Goal: Information Seeking & Learning: Compare options

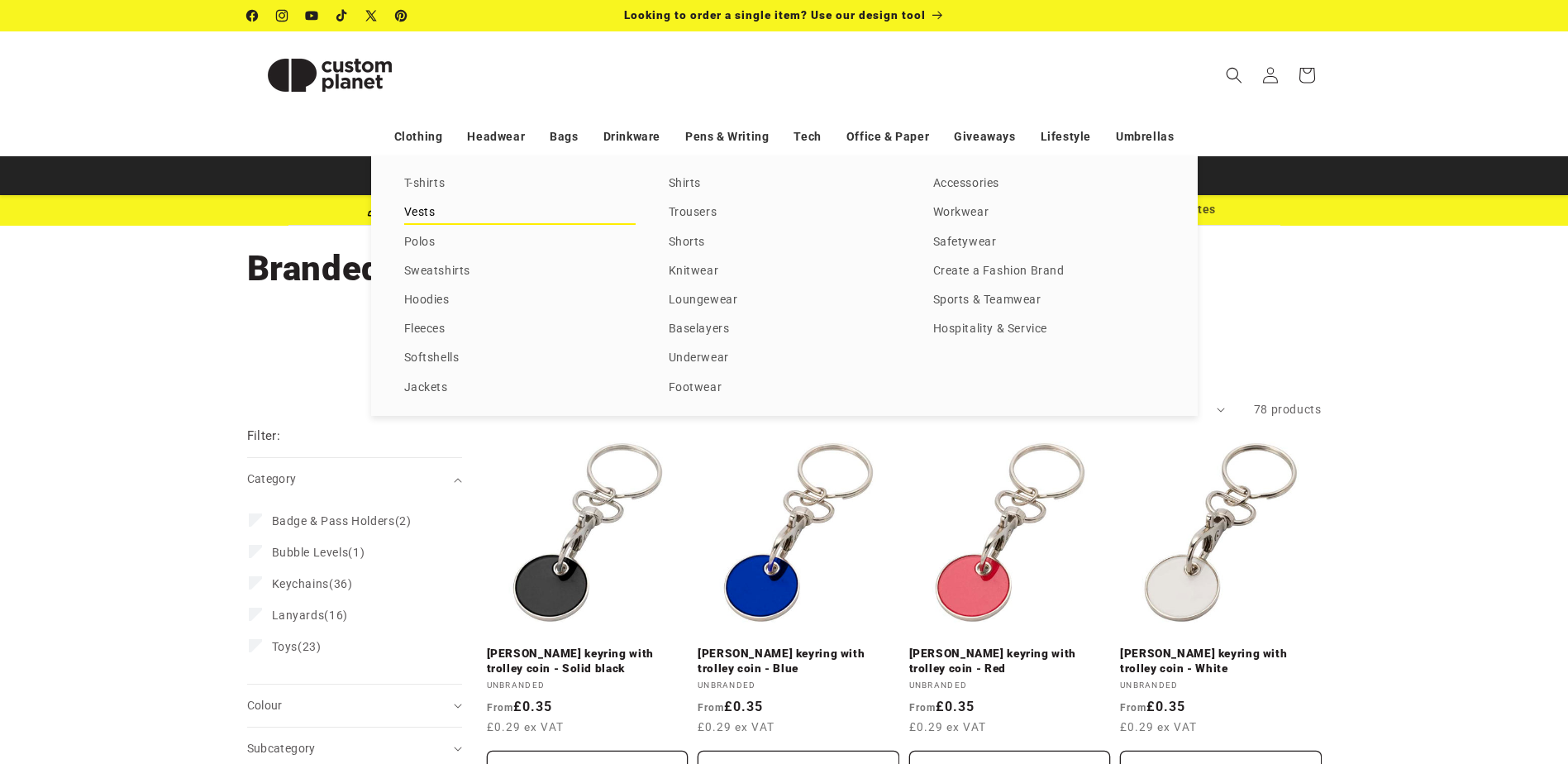
click at [412, 219] on link "Vests" at bounding box center [520, 212] width 231 height 22
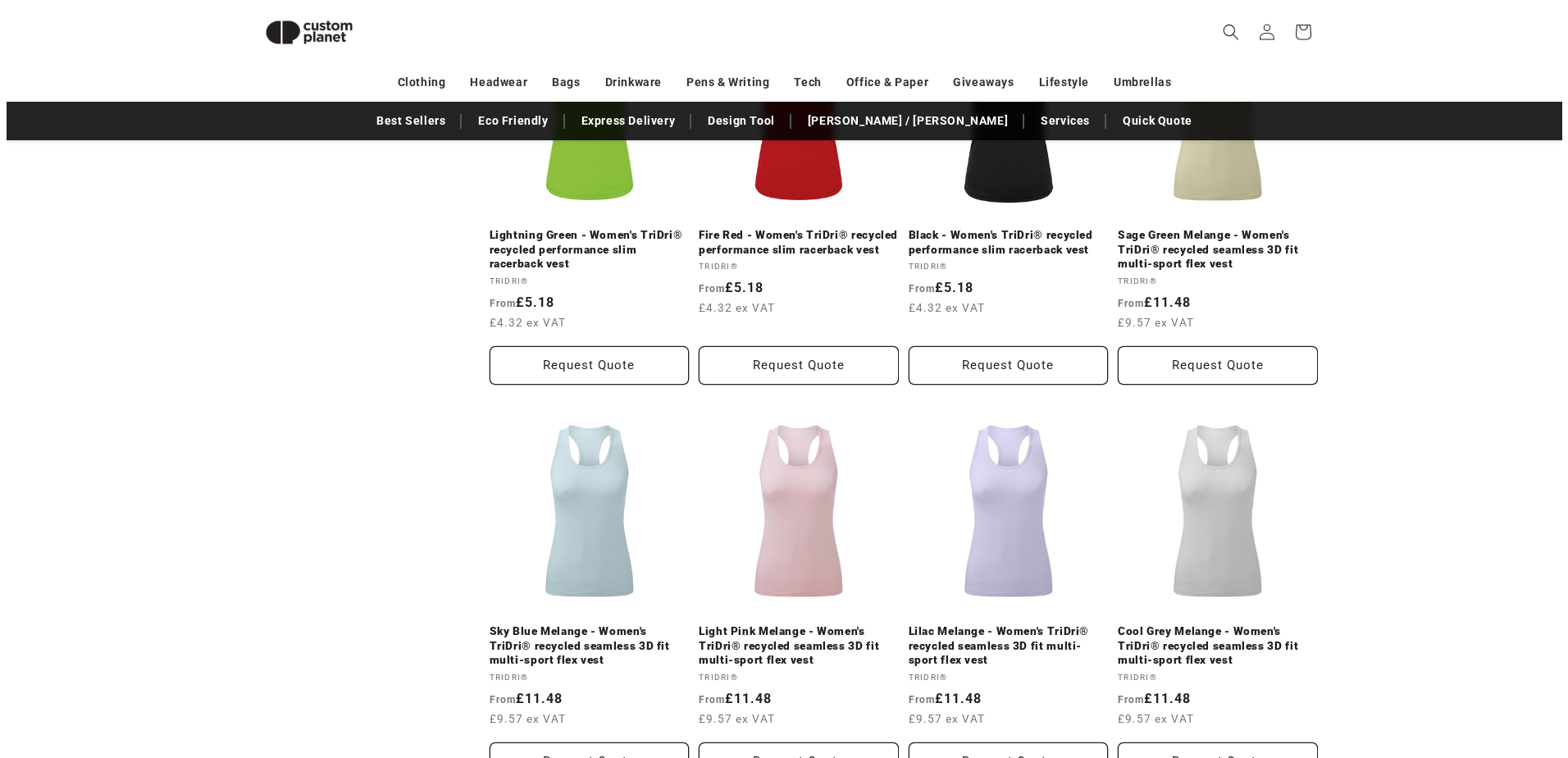
scroll to position [389, 0]
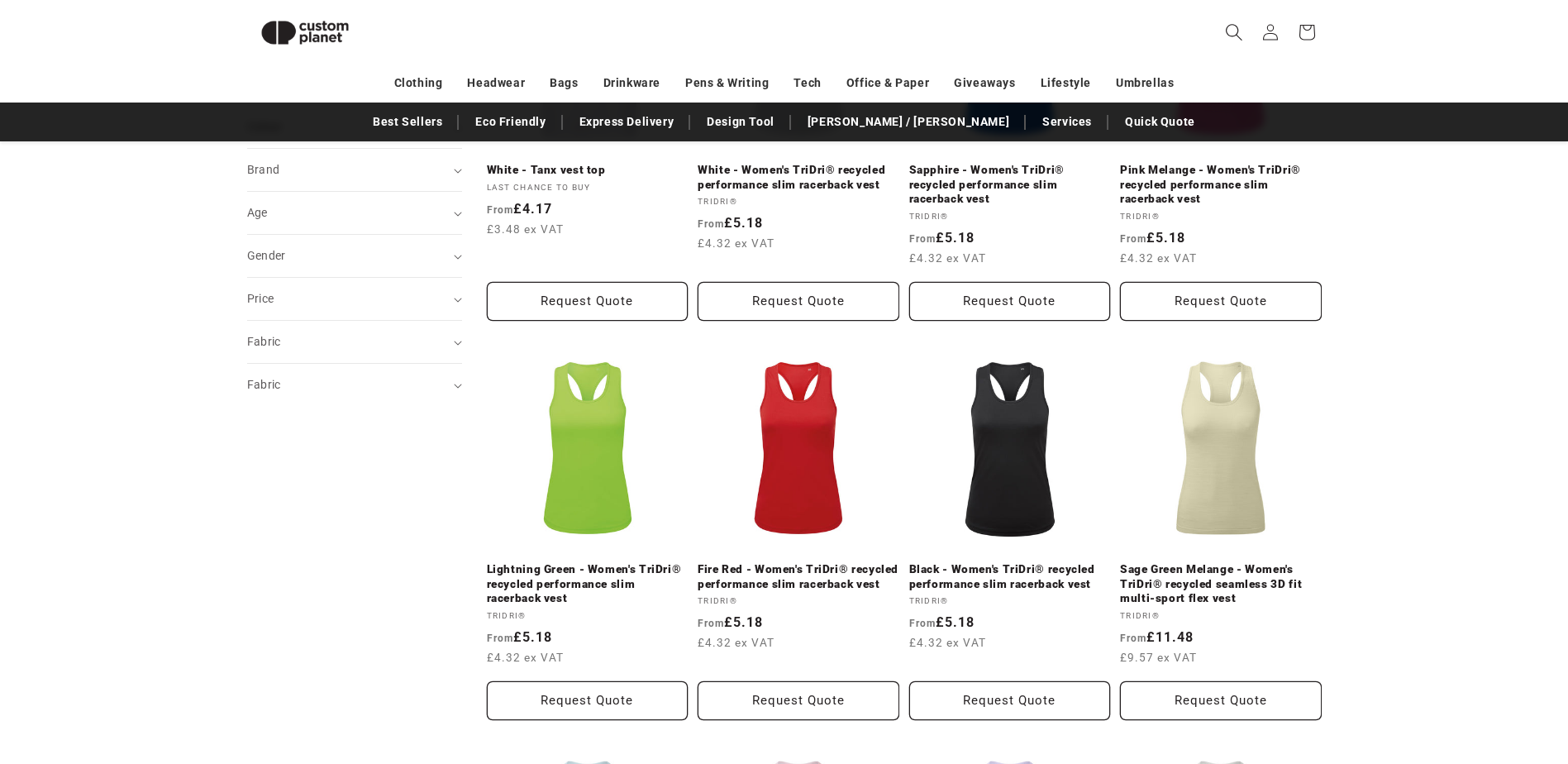
click at [1240, 36] on icon "Search" at bounding box center [1234, 32] width 17 height 17
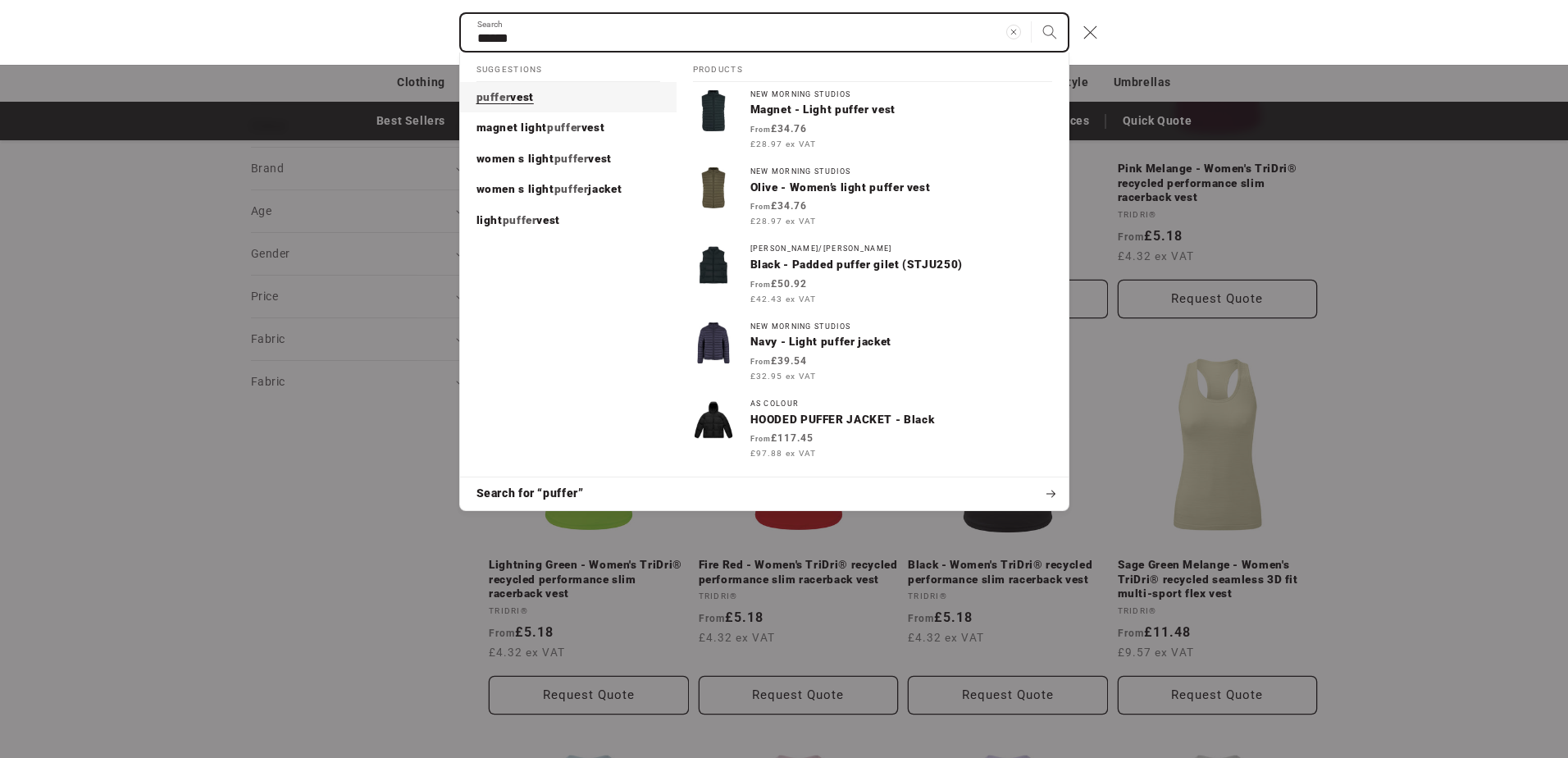
type input "******"
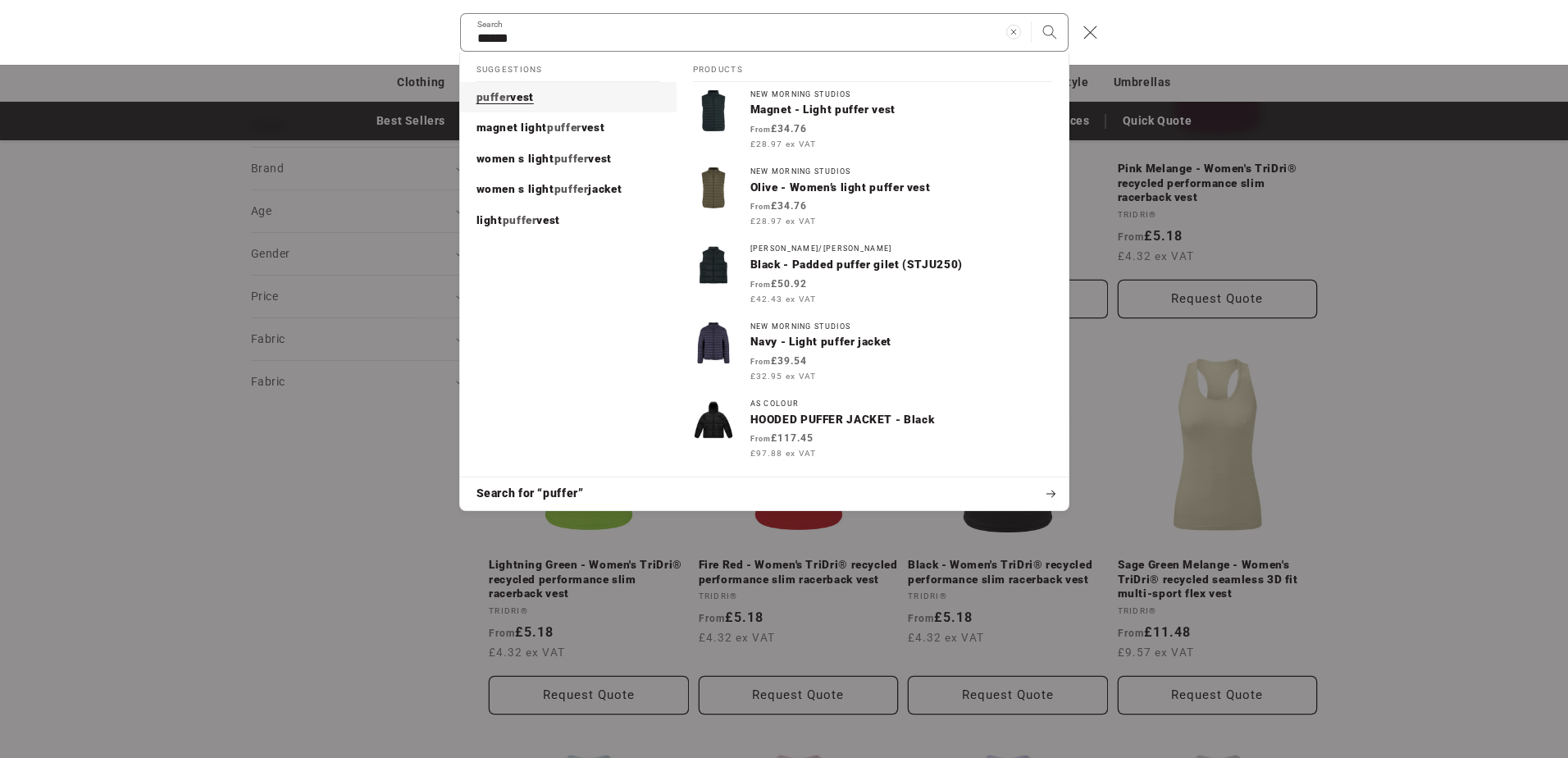
click at [530, 90] on span "vest" at bounding box center [522, 97] width 24 height 13
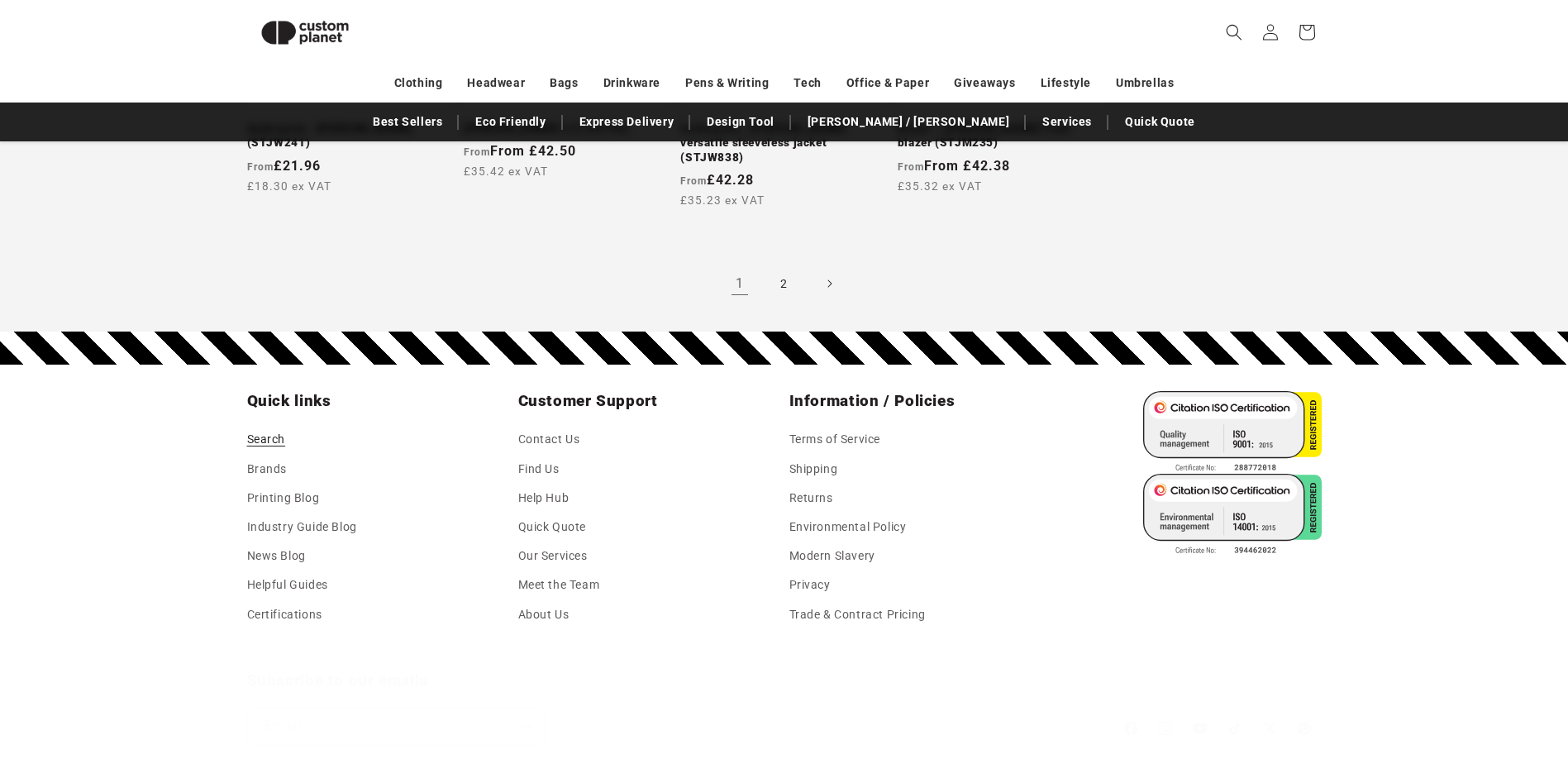
scroll to position [1859, 0]
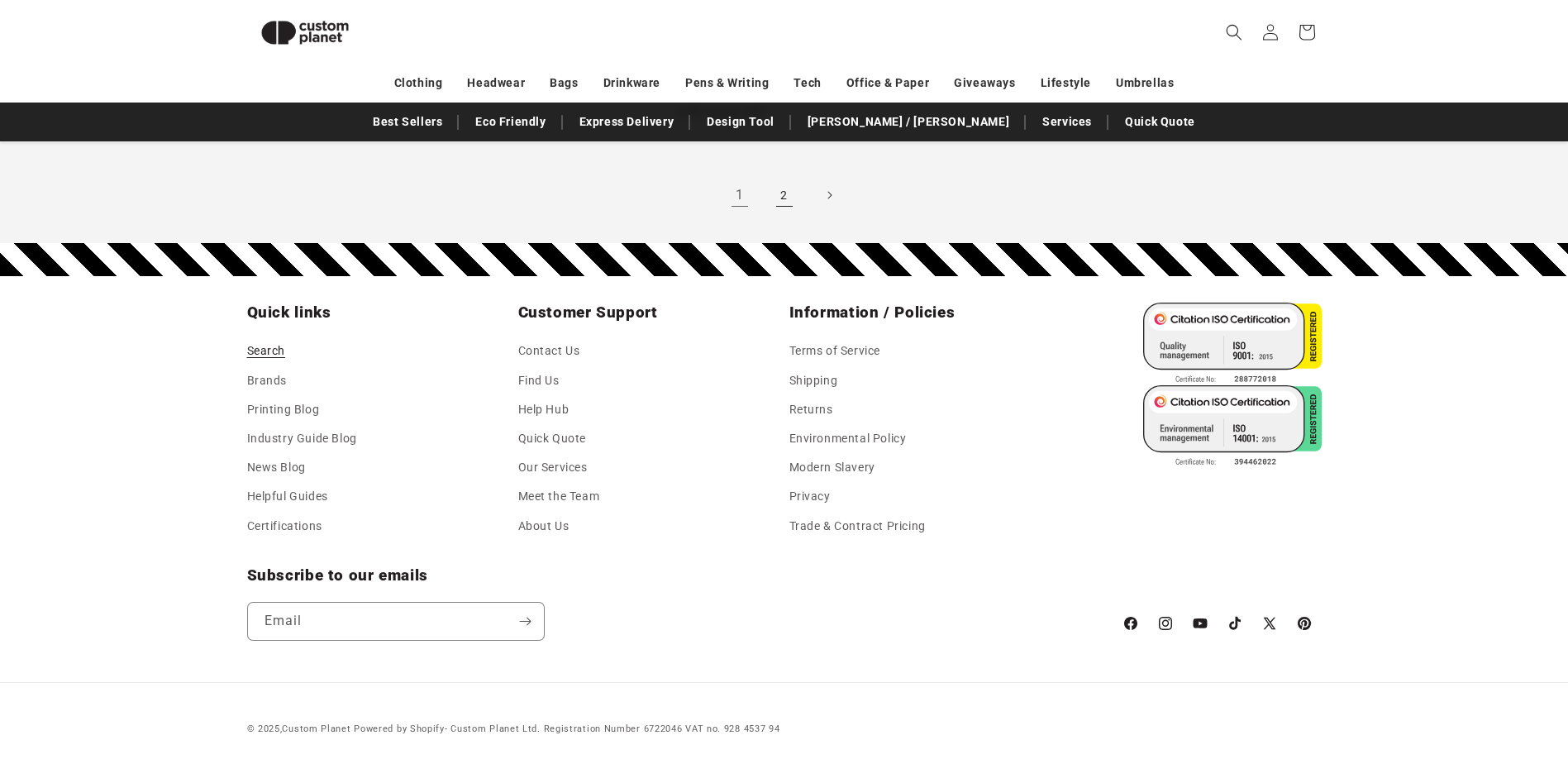
click at [794, 183] on link "2" at bounding box center [784, 196] width 37 height 37
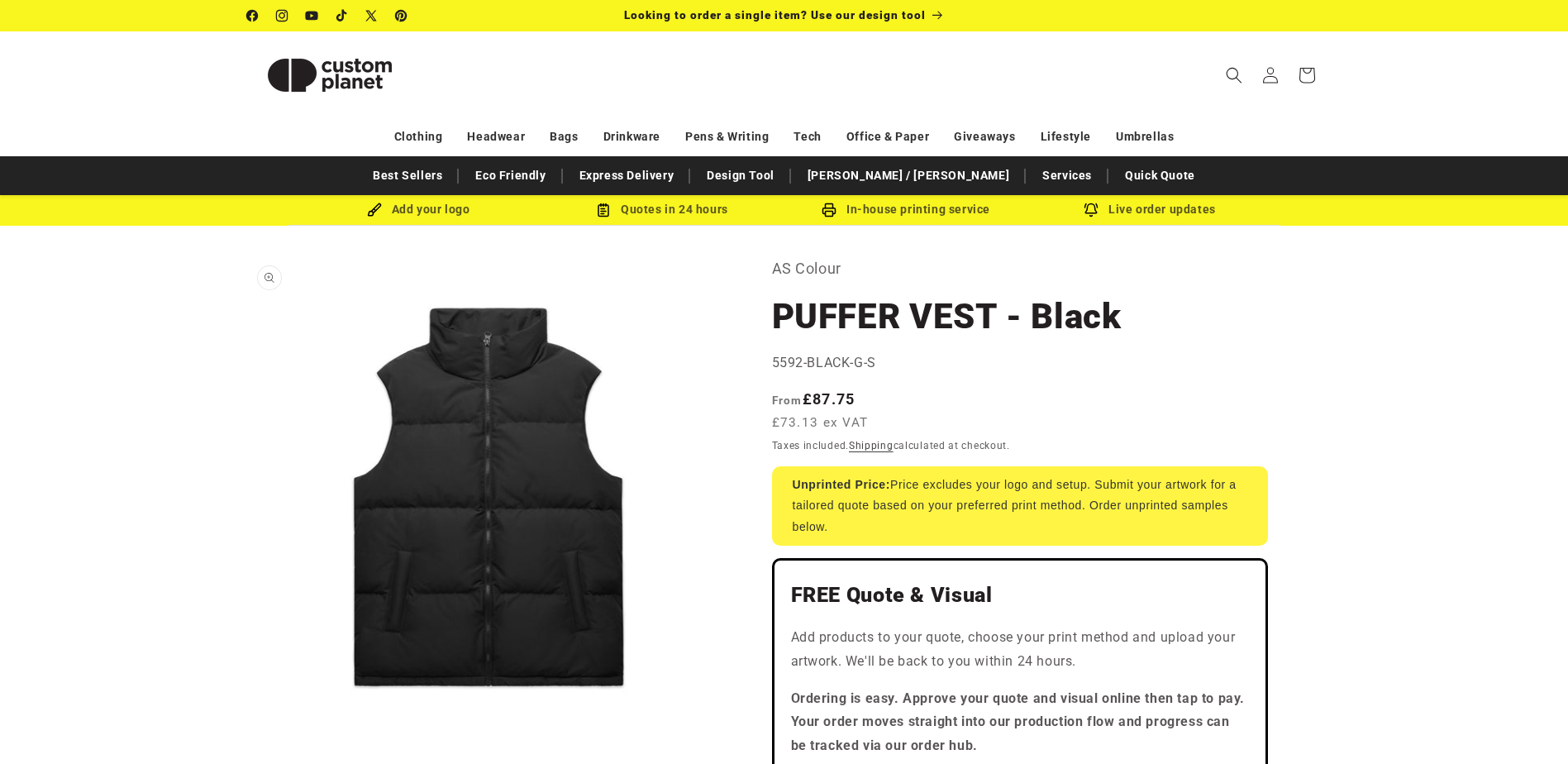
drag, startPoint x: 1147, startPoint y: 322, endPoint x: 725, endPoint y: 329, distance: 422.1
drag, startPoint x: 725, startPoint y: 329, endPoint x: 964, endPoint y: 314, distance: 239.5
click at [964, 314] on h1 "PUFFER VEST - Black" at bounding box center [1020, 316] width 496 height 44
drag, startPoint x: 777, startPoint y: 271, endPoint x: 957, endPoint y: 281, distance: 180.3
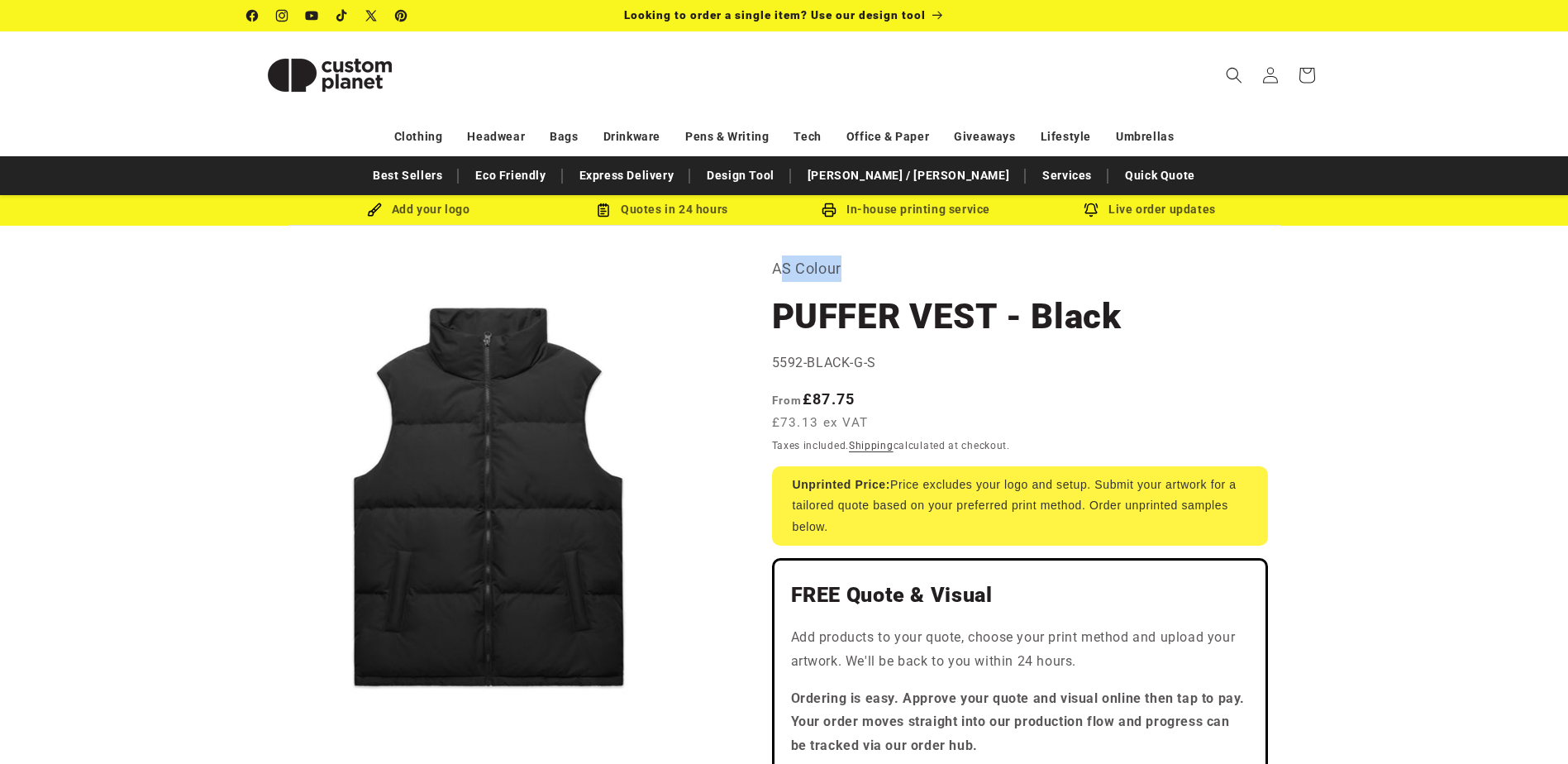
click at [957, 281] on p "AS Colour" at bounding box center [1020, 268] width 496 height 26
drag, startPoint x: 872, startPoint y: 265, endPoint x: 776, endPoint y: 270, distance: 96.1
click at [776, 270] on p "AS Colour" at bounding box center [1020, 268] width 496 height 26
copy p "AS Colour"
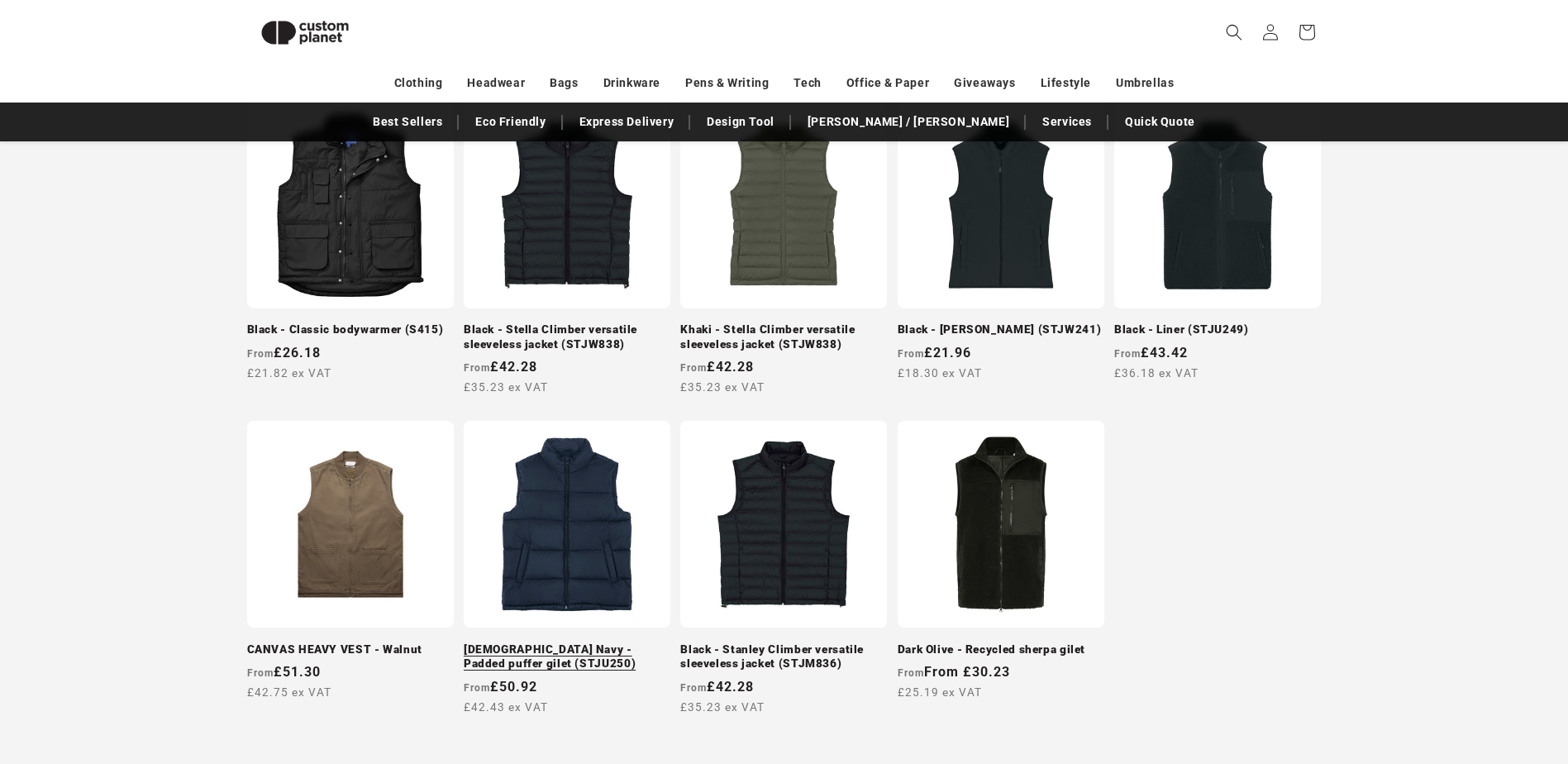
scroll to position [556, 0]
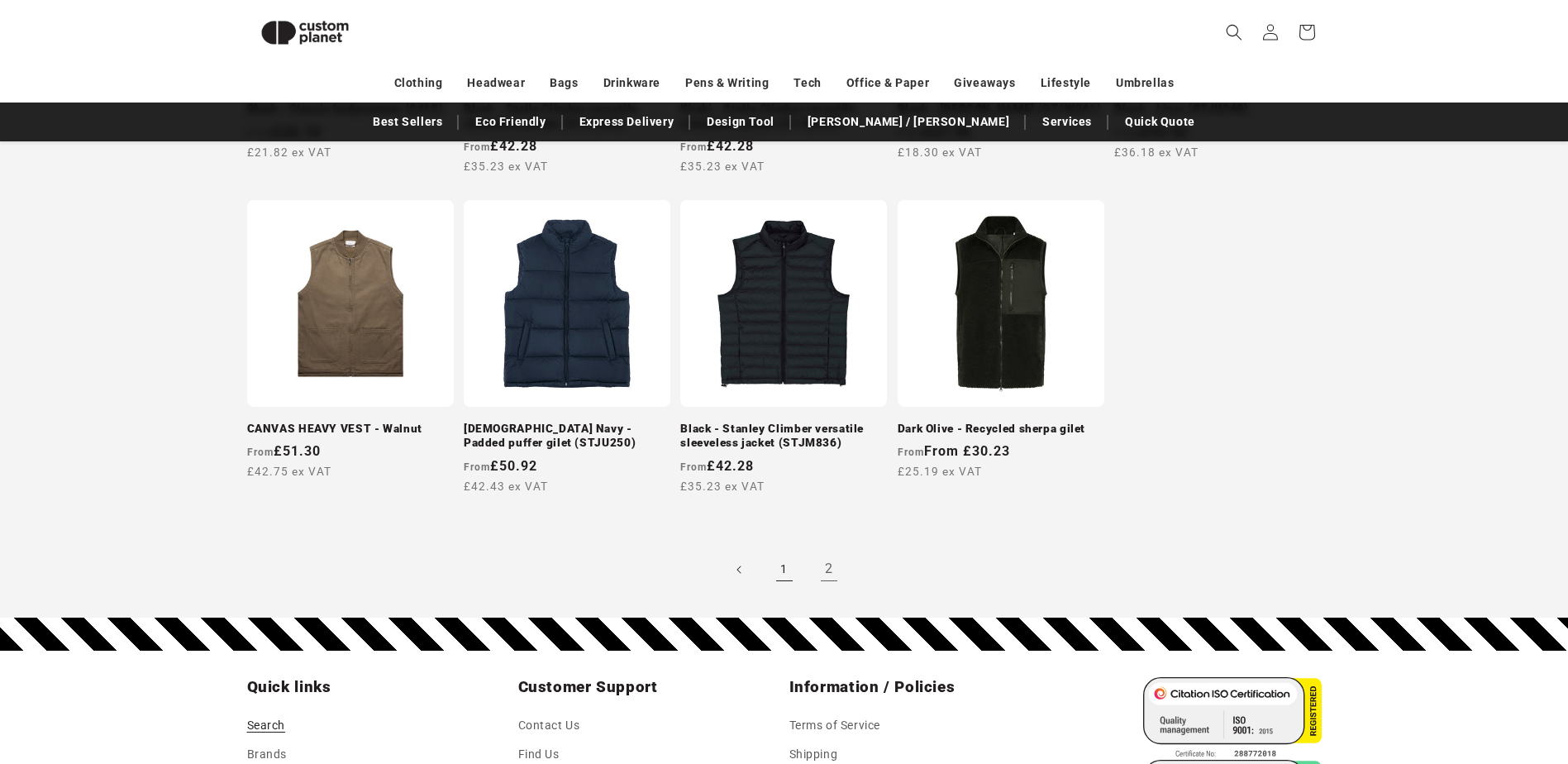
click at [794, 575] on link "1" at bounding box center [784, 569] width 37 height 37
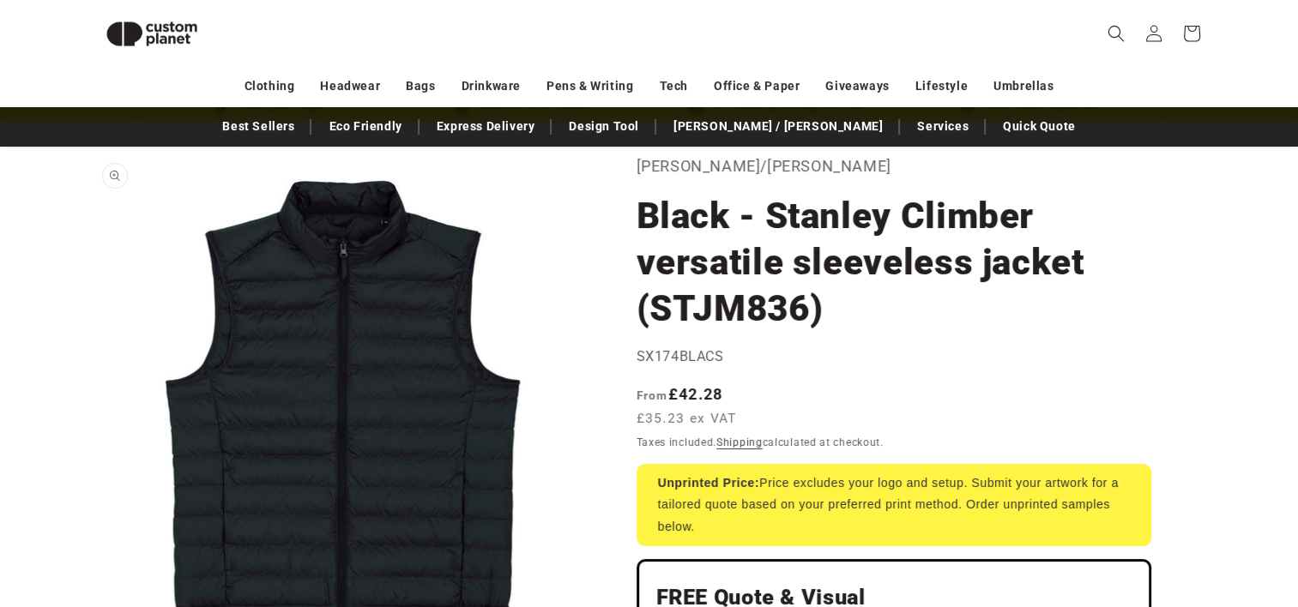
scroll to position [88, 0]
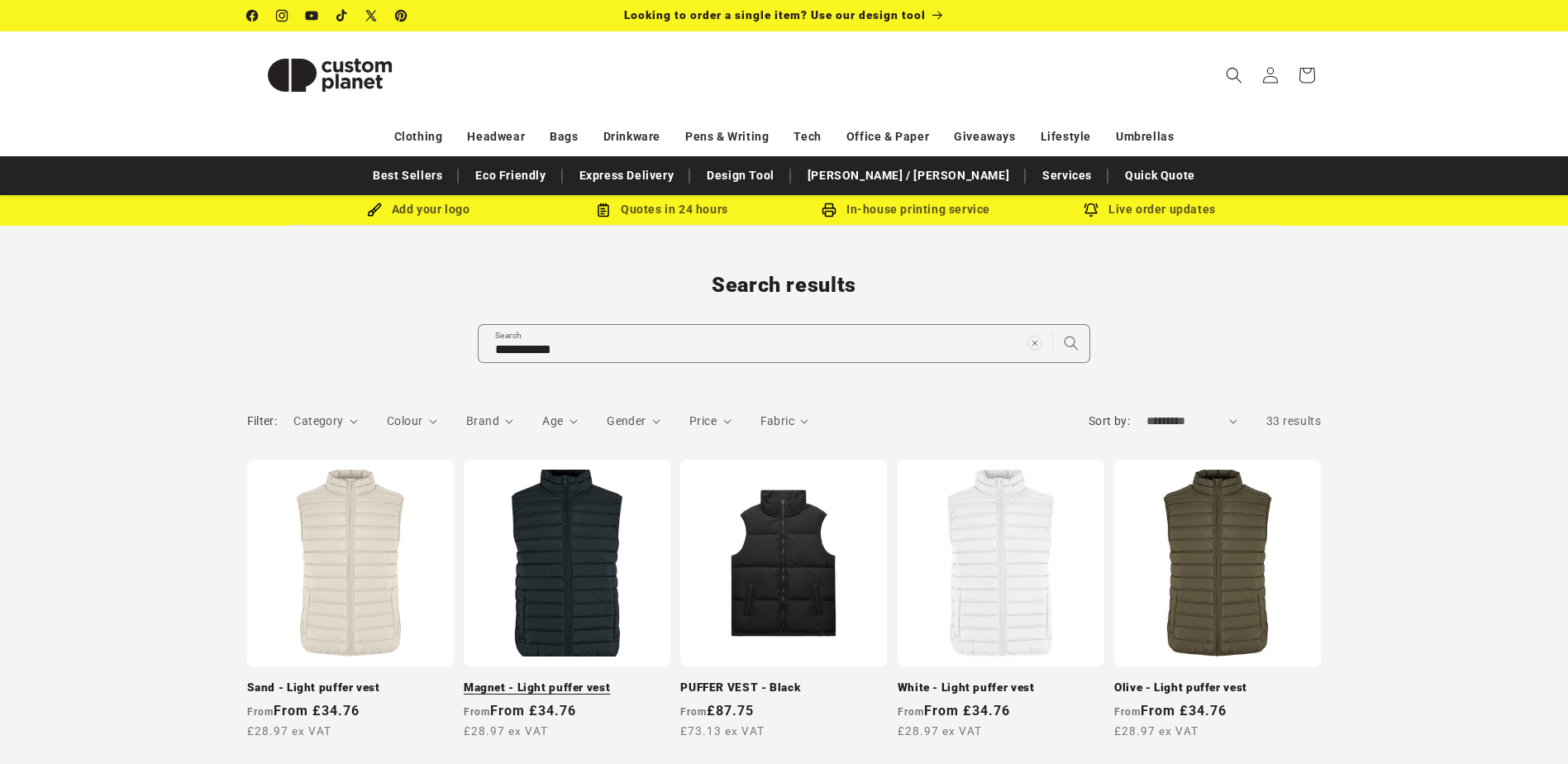
click at [508, 680] on link "Magnet - Light puffer vest" at bounding box center [567, 687] width 206 height 14
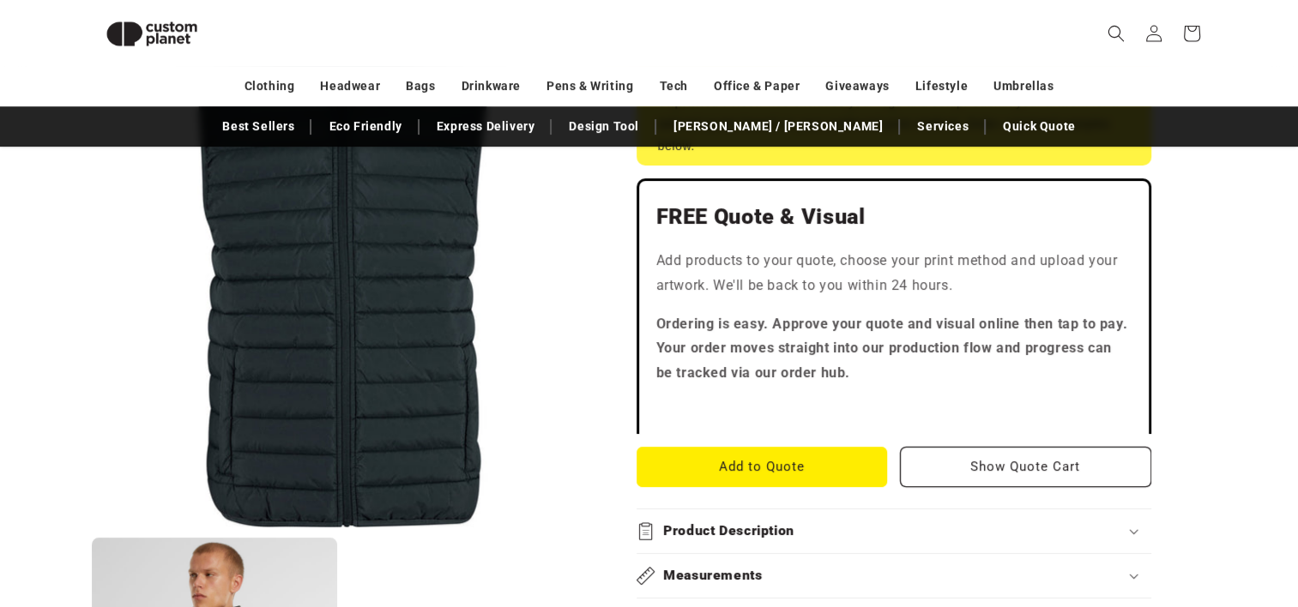
scroll to position [420, 0]
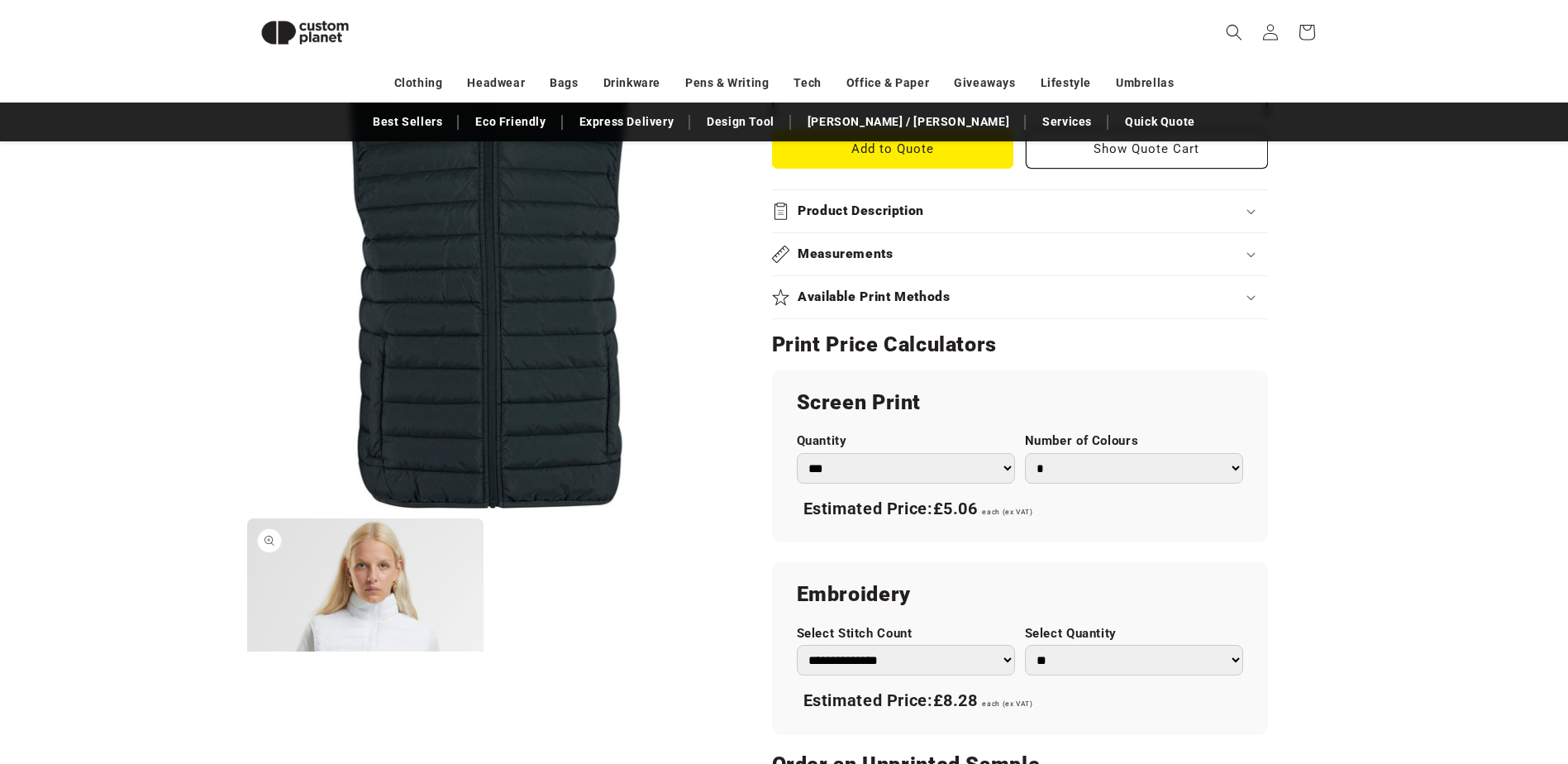
scroll to position [1218, 0]
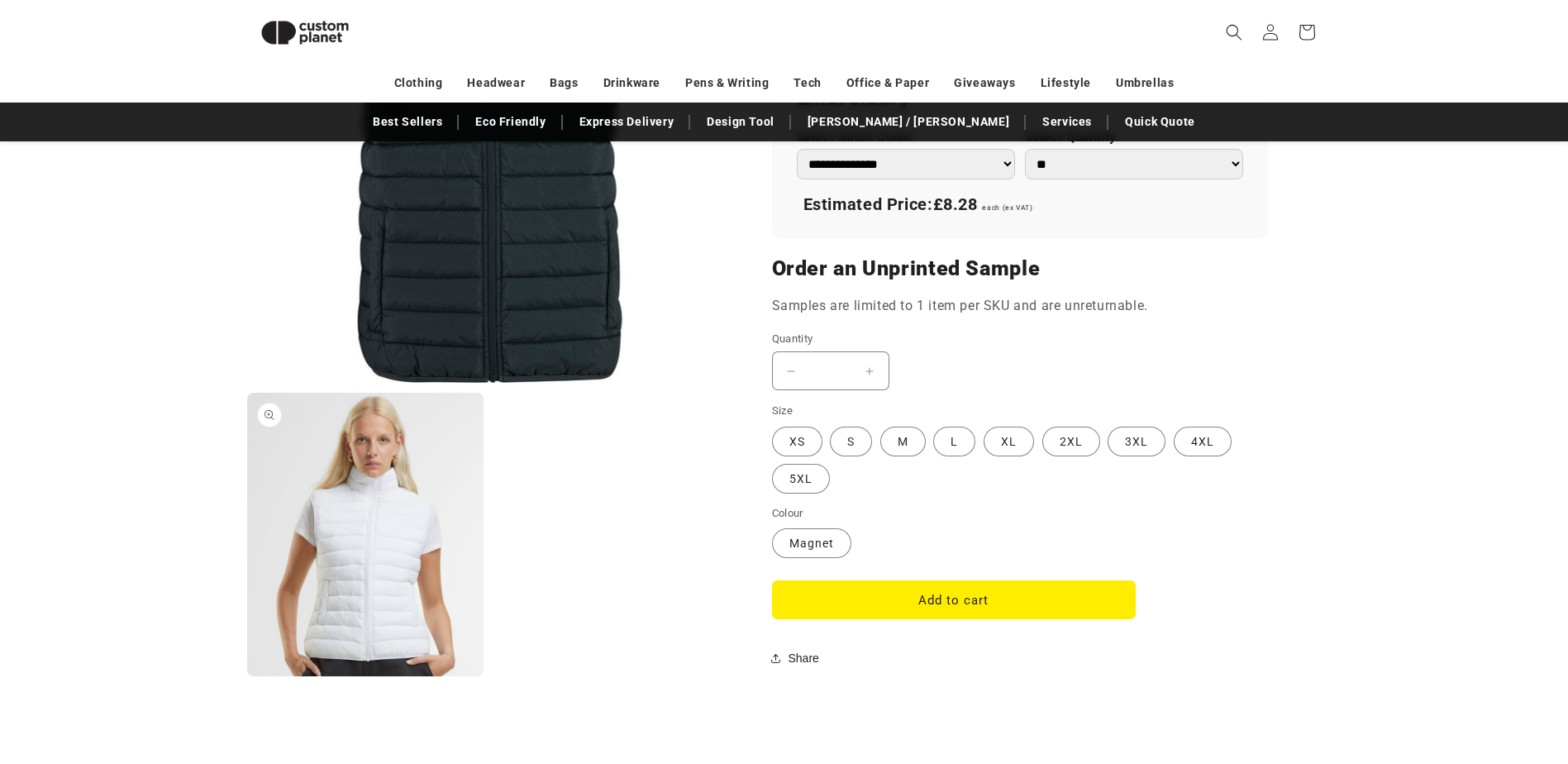
click at [248, 676] on button "Open media 2 in modal" at bounding box center [248, 676] width 0 height 0
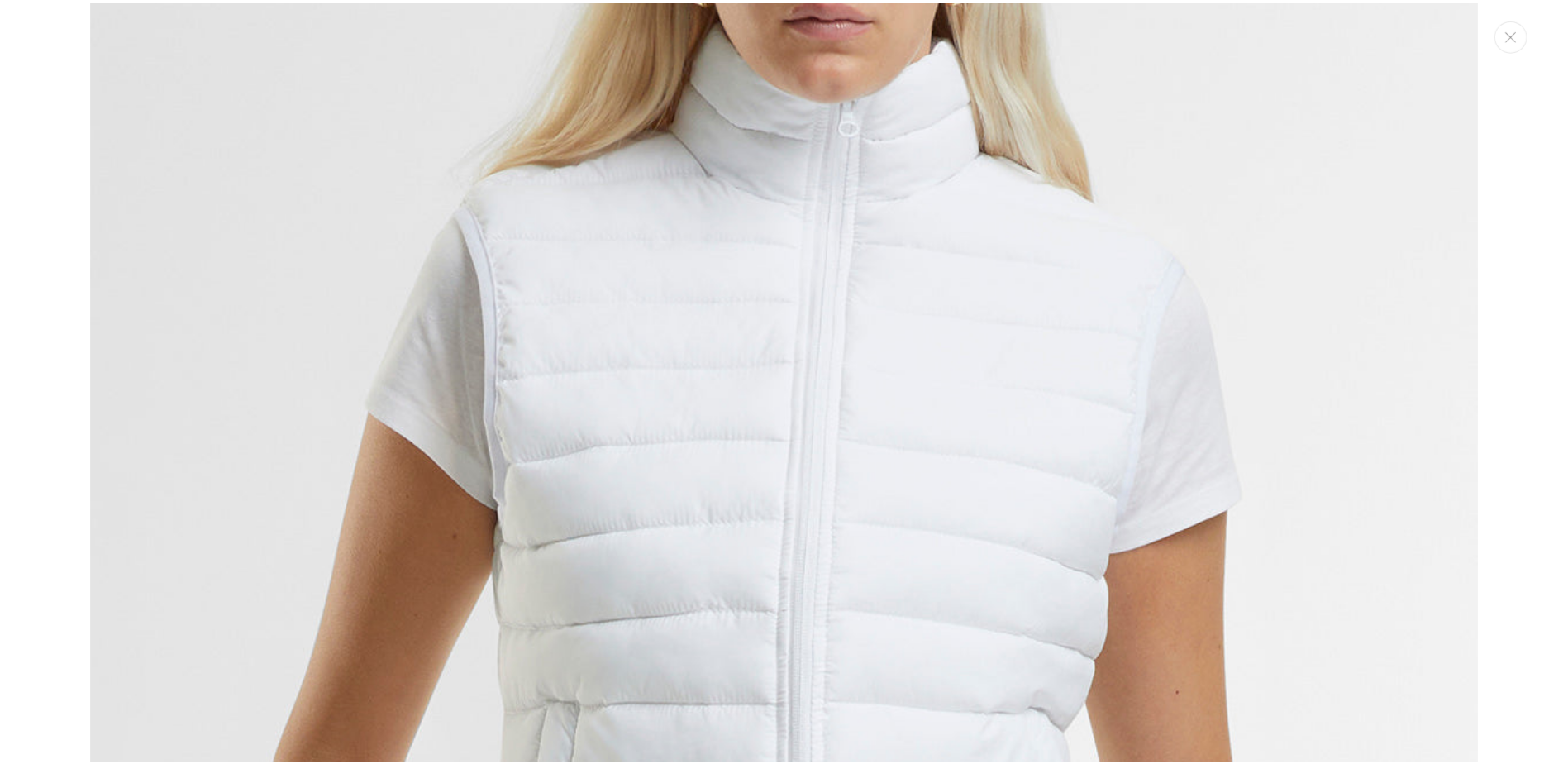
scroll to position [1252, 0]
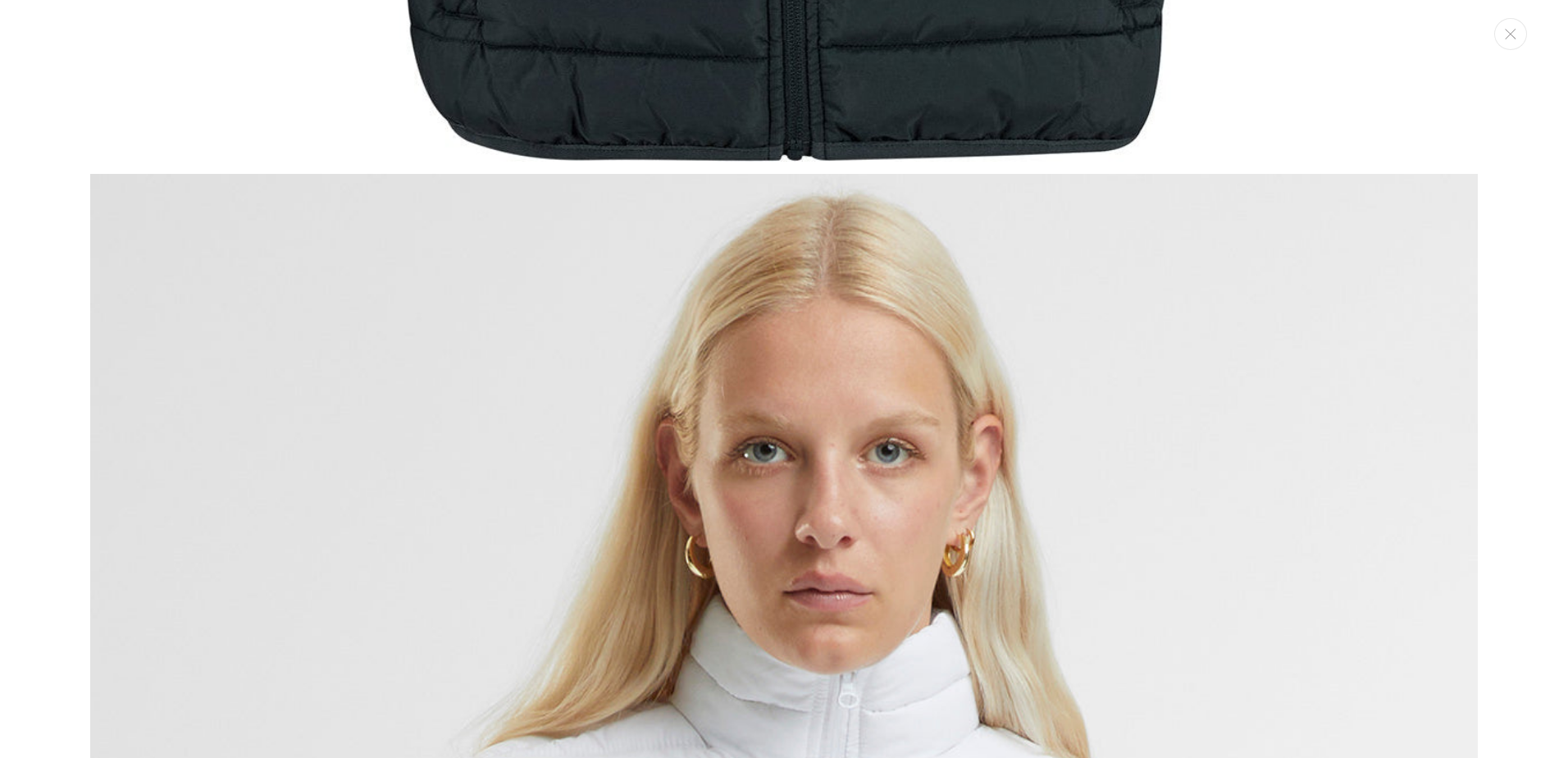
click at [1516, 54] on div "Media gallery" at bounding box center [784, 379] width 1568 height 758
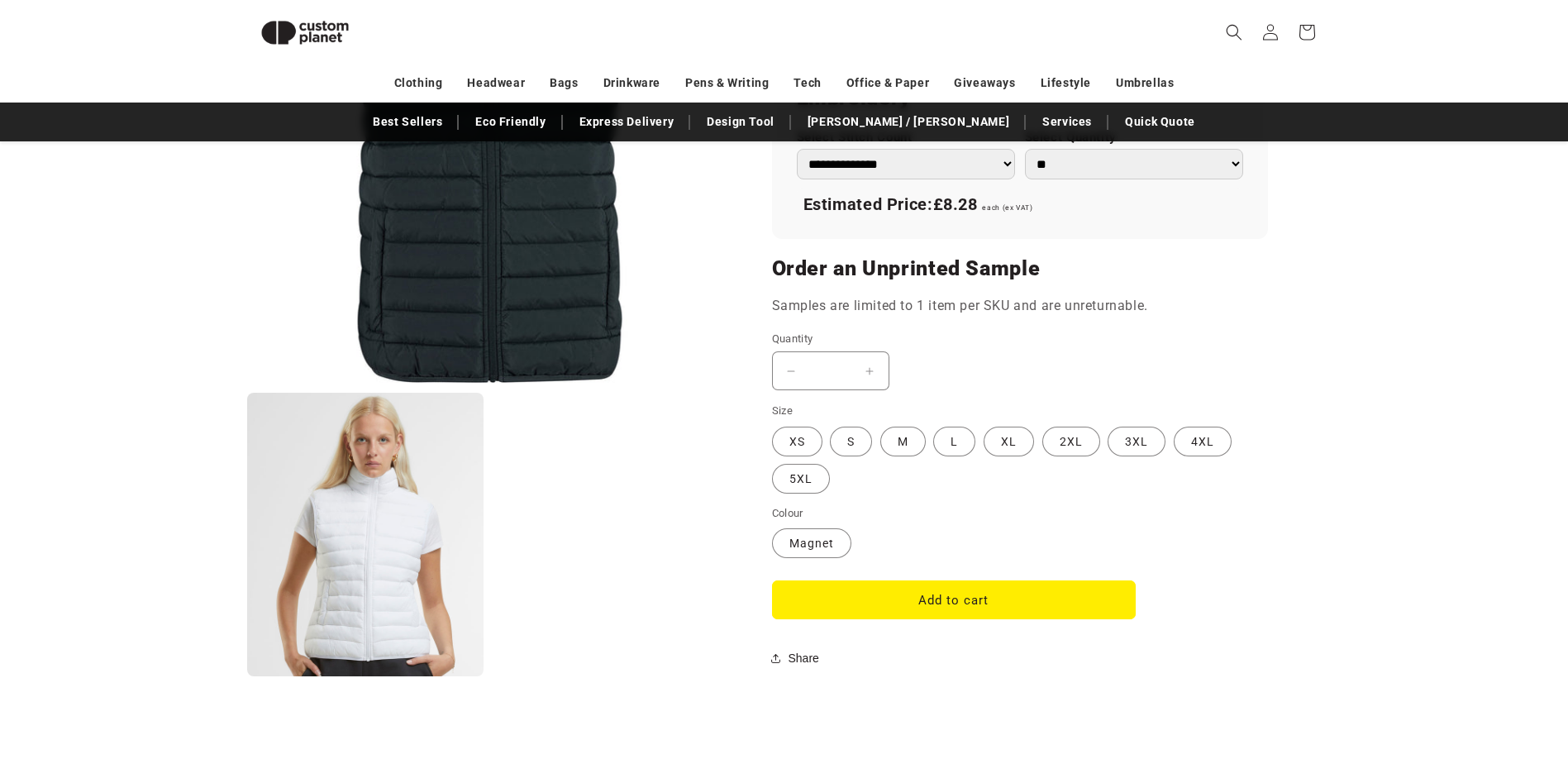
scroll to position [1252, 0]
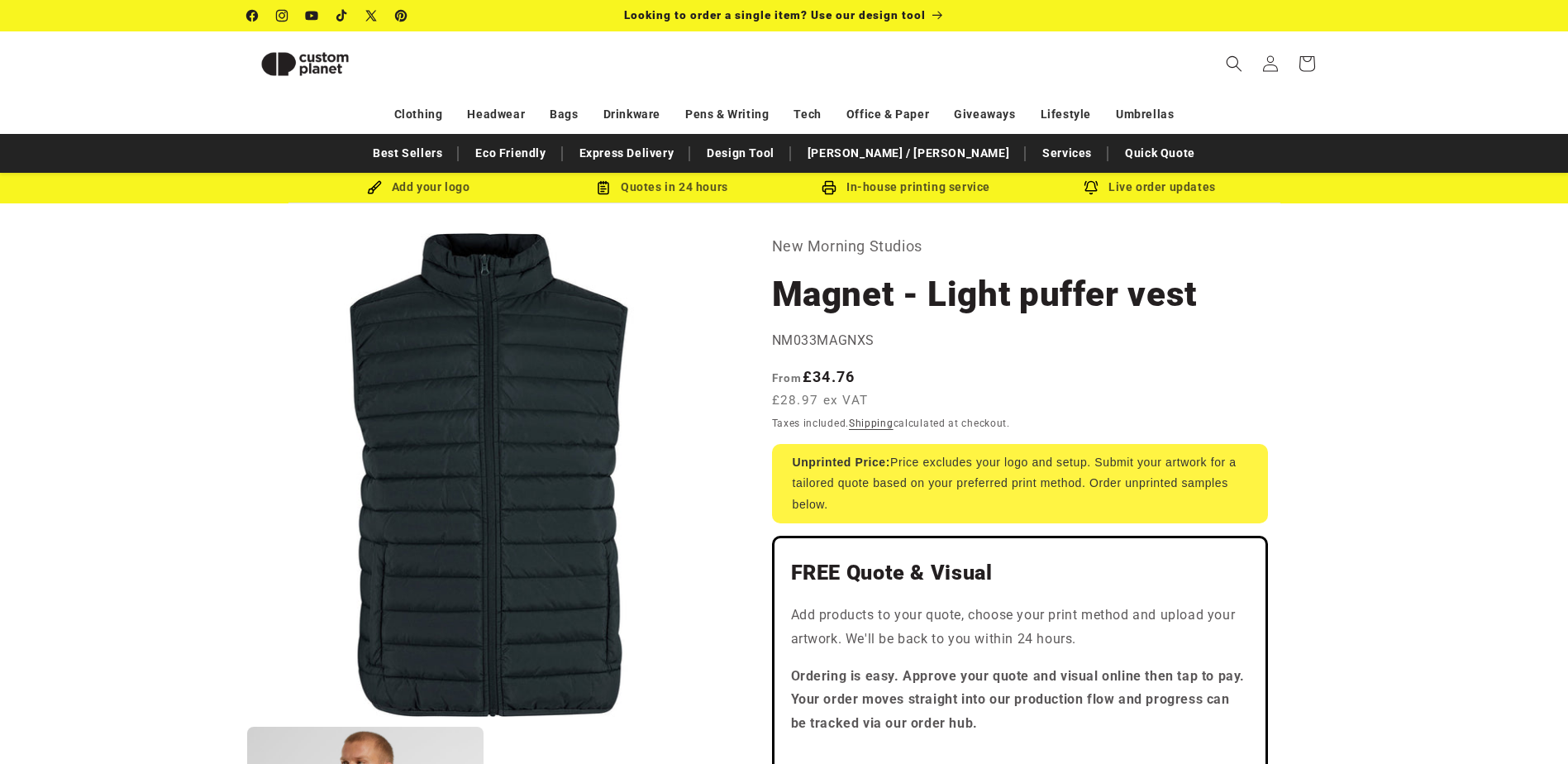
scroll to position [405, 0]
